Goal: Feedback & Contribution: Submit feedback/report problem

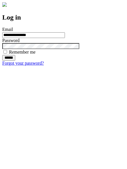
type input "**********"
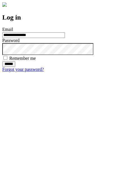
click at [15, 67] on input "******" at bounding box center [8, 64] width 13 height 6
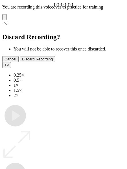
type input "**********"
